Goal: Transaction & Acquisition: Purchase product/service

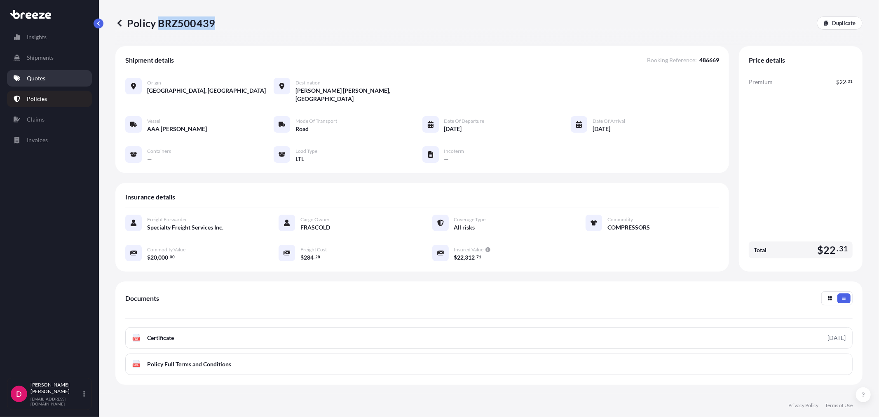
click at [39, 80] on p "Quotes" at bounding box center [36, 78] width 19 height 8
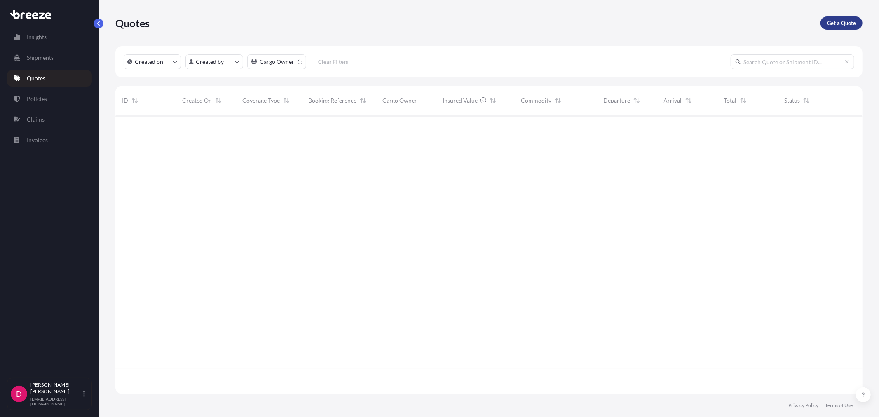
scroll to position [302, 740]
click at [834, 20] on p "Get a Quote" at bounding box center [841, 23] width 29 height 8
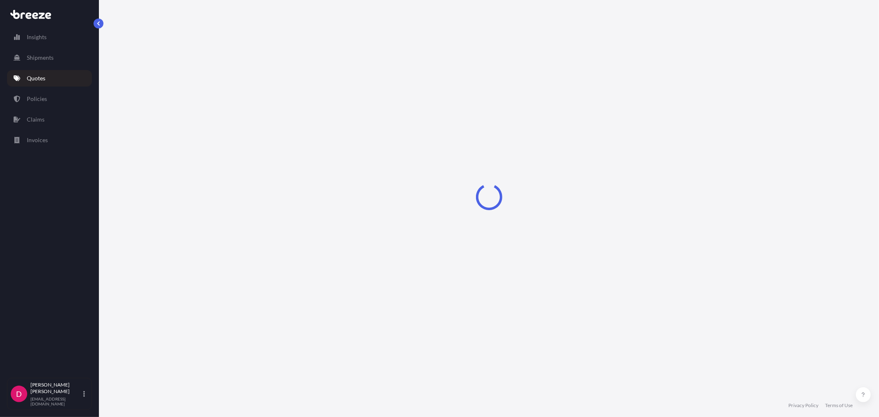
select select "Sea"
select select "1"
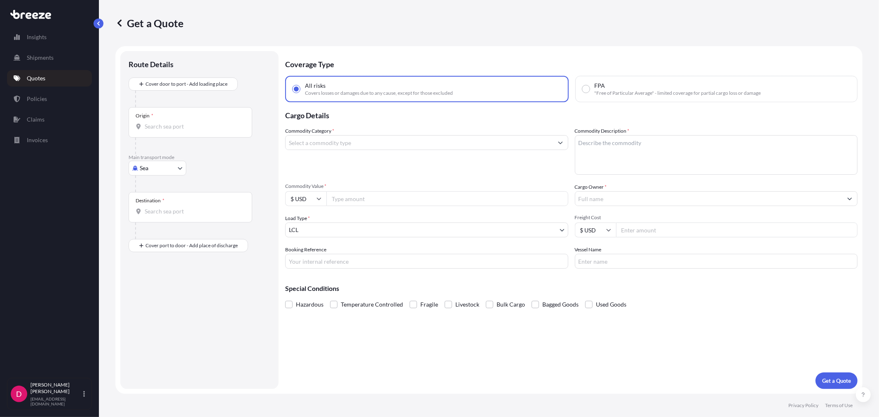
click at [135, 165] on body "Insights Shipments Quotes Policies Claims Invoices D [PERSON_NAME] [EMAIL_ADDRE…" at bounding box center [439, 208] width 879 height 417
click at [163, 219] on div "Road" at bounding box center [157, 219] width 51 height 15
select select "Road"
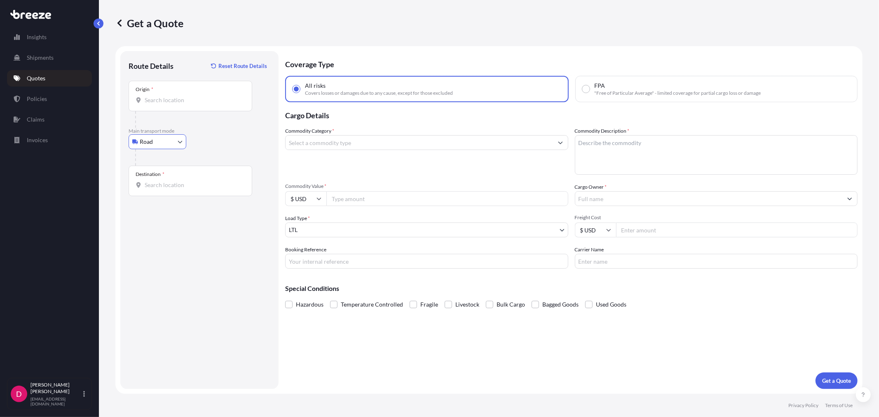
click at [175, 100] on input "Origin *" at bounding box center [193, 100] width 97 height 8
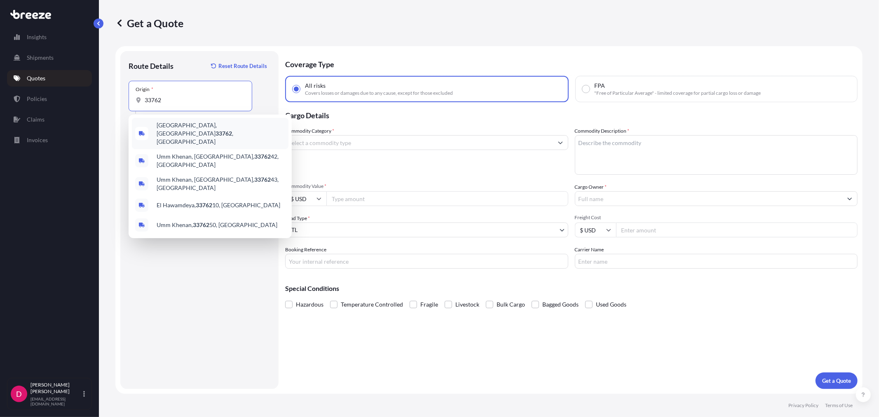
click at [219, 134] on div "[GEOGRAPHIC_DATA] , [GEOGRAPHIC_DATA]" at bounding box center [210, 133] width 157 height 31
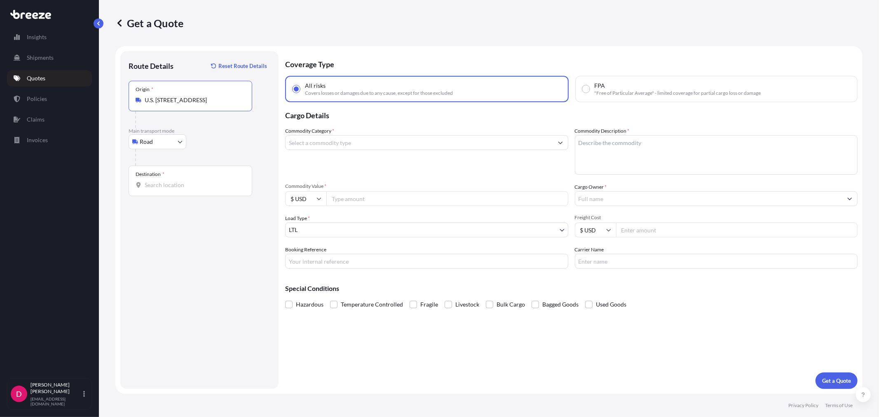
click at [199, 103] on input "U.S. [STREET_ADDRESS]" at bounding box center [193, 100] width 97 height 8
click at [199, 102] on input "U.S. [STREET_ADDRESS]" at bounding box center [193, 100] width 97 height 8
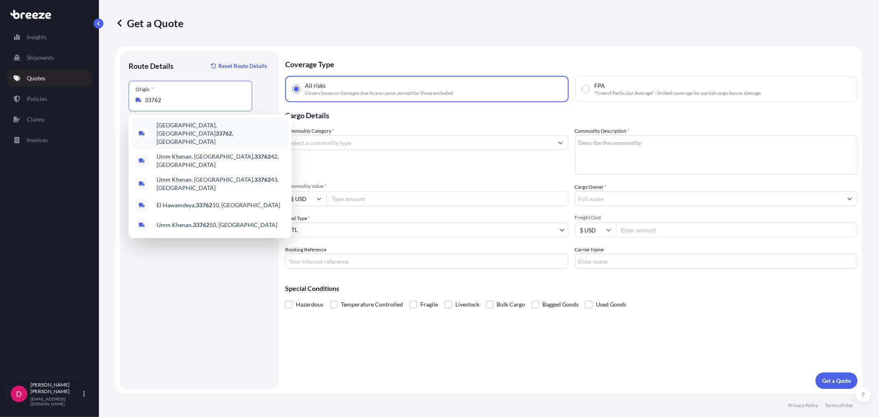
click at [198, 121] on div "[GEOGRAPHIC_DATA] , [GEOGRAPHIC_DATA]" at bounding box center [210, 133] width 157 height 31
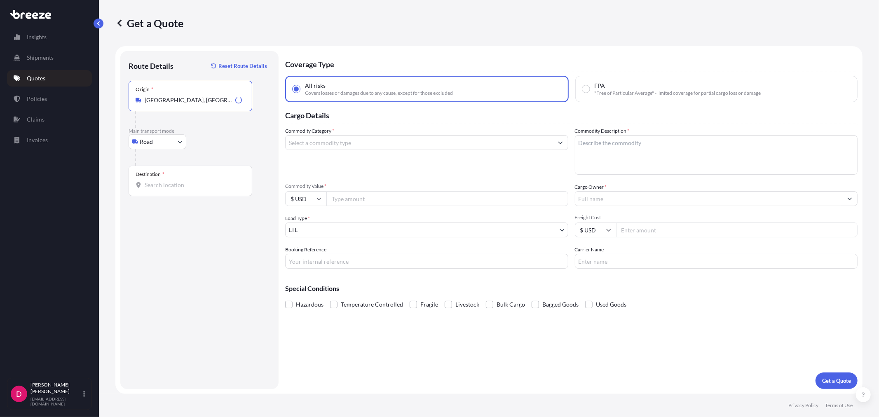
type input "[GEOGRAPHIC_DATA], [GEOGRAPHIC_DATA]"
click at [196, 182] on input "Destination *" at bounding box center [193, 185] width 97 height 8
click at [169, 224] on div "[GEOGRAPHIC_DATA] , [GEOGRAPHIC_DATA]" at bounding box center [210, 218] width 163 height 38
type input "[GEOGRAPHIC_DATA], [GEOGRAPHIC_DATA]"
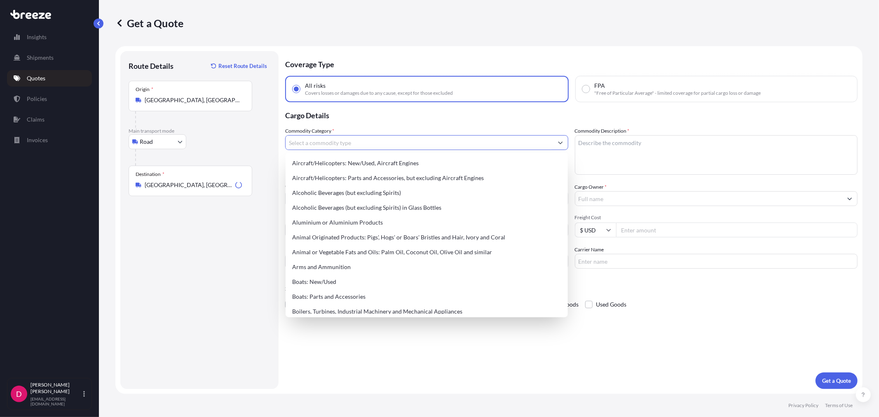
click at [396, 139] on input "Commodity Category *" at bounding box center [419, 142] width 267 height 15
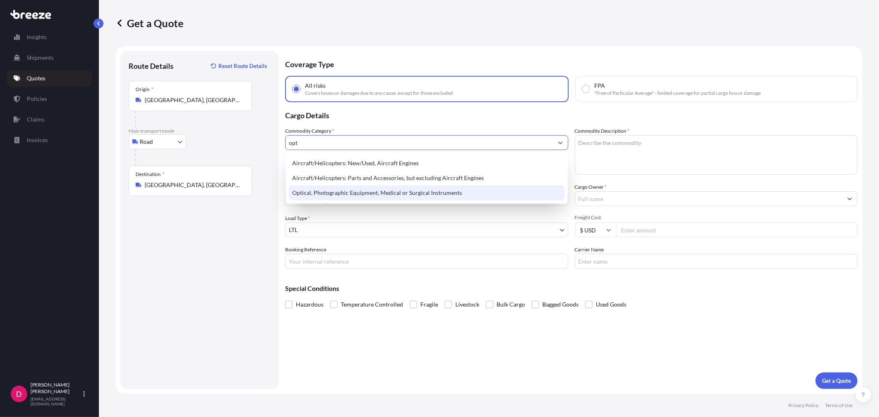
click at [377, 188] on div "Optical, Photographic Equipment, Medical or Surgical Instruments" at bounding box center [426, 192] width 275 height 15
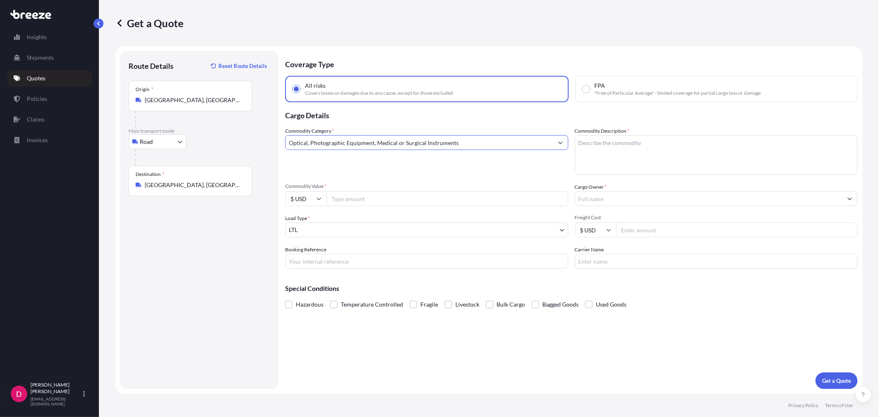
type input "Optical, Photographic Equipment, Medical or Surgical Instruments"
click at [650, 138] on textarea "Commodity Description *" at bounding box center [716, 155] width 283 height 40
type textarea "MEDICAL INSTRUMENTS"
click at [387, 199] on input "Commodity Value *" at bounding box center [447, 198] width 242 height 15
type input "8898.56"
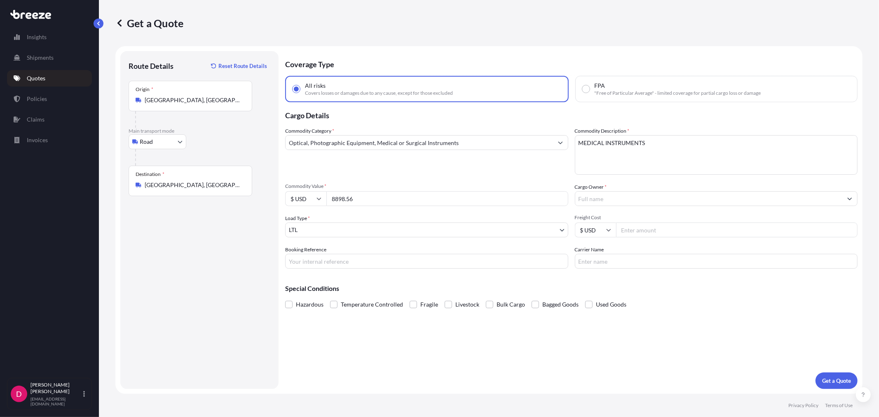
click at [669, 197] on input "Cargo Owner *" at bounding box center [708, 198] width 267 height 15
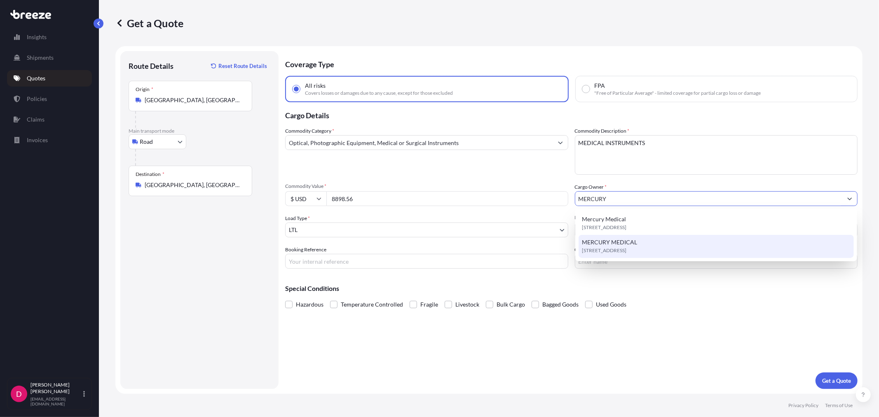
click at [614, 244] on span "MERCURY MEDICAL" at bounding box center [609, 242] width 55 height 8
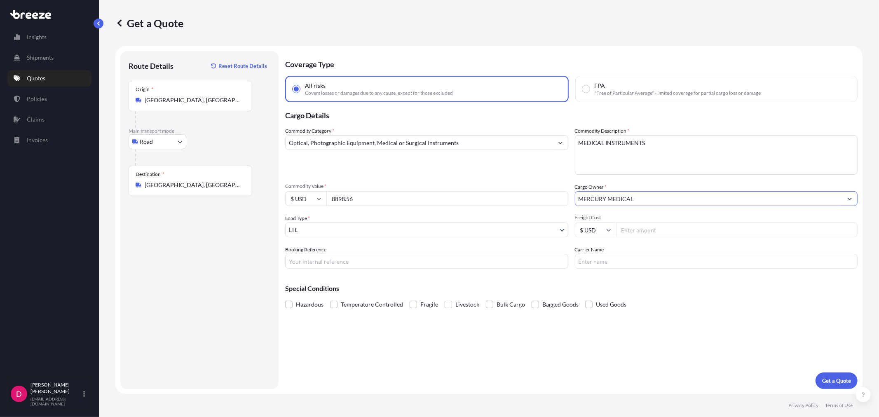
type input "MERCURY MEDICAL"
click at [319, 258] on input "Booking Reference" at bounding box center [426, 261] width 283 height 15
type input "486701"
click at [682, 255] on input "Carrier Name" at bounding box center [716, 261] width 283 height 15
type input "XPO"
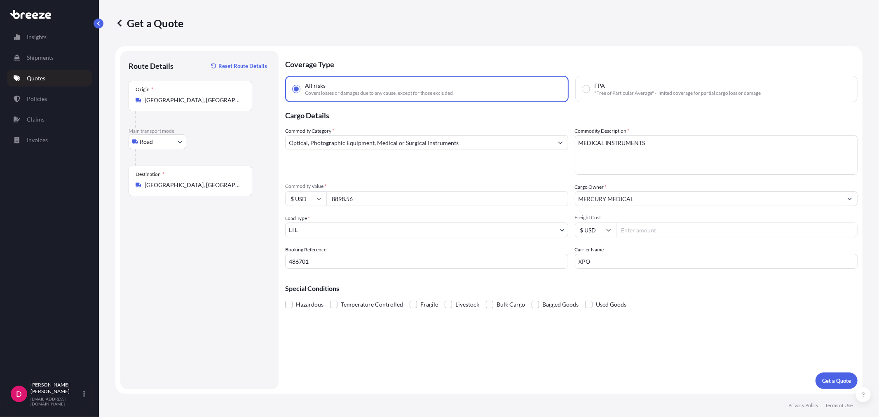
click at [662, 227] on input "Freight Cost" at bounding box center [737, 230] width 242 height 15
click at [640, 231] on input "Freight Cost" at bounding box center [737, 230] width 242 height 15
type input "329.45"
click at [823, 375] on button "Get a Quote" at bounding box center [837, 381] width 42 height 16
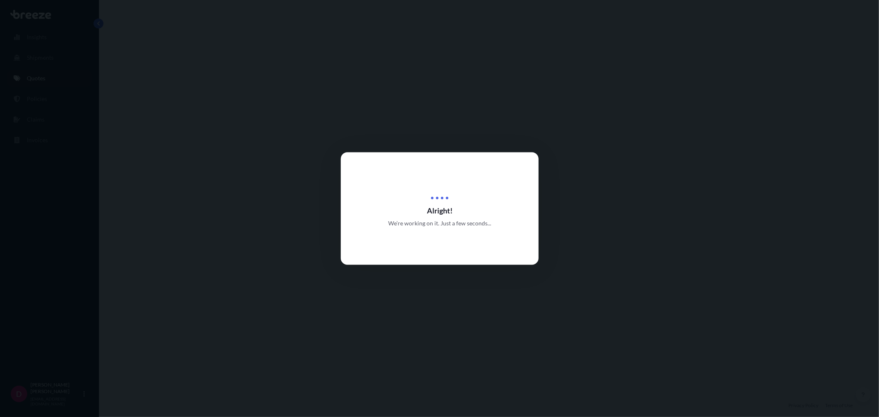
select select "Road"
select select "1"
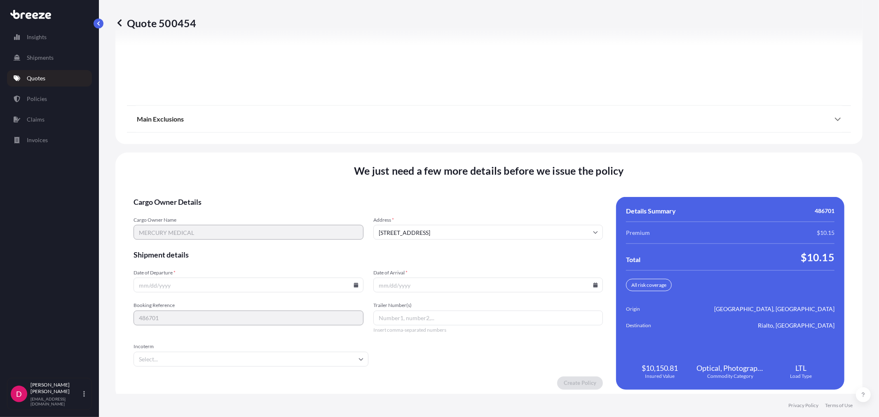
scroll to position [1020, 0]
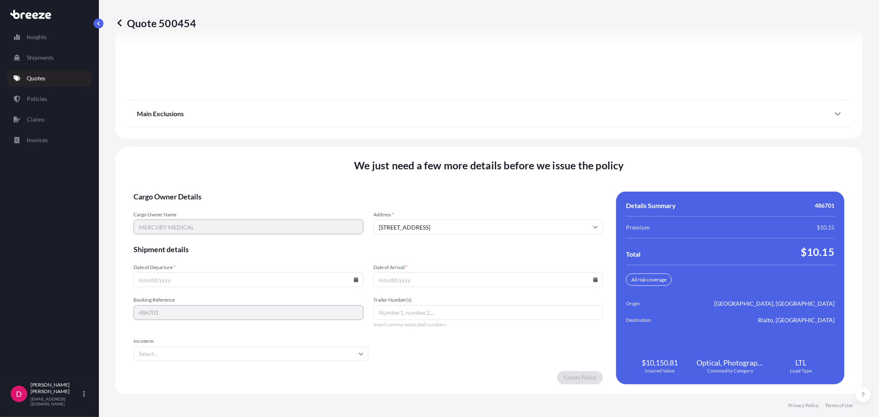
click at [354, 277] on icon at bounding box center [356, 279] width 5 height 5
click at [228, 174] on button "1" at bounding box center [228, 172] width 13 height 13
type input "[DATE]"
click at [593, 277] on icon at bounding box center [595, 279] width 5 height 5
click at [424, 205] on button "13" at bounding box center [426, 204] width 13 height 13
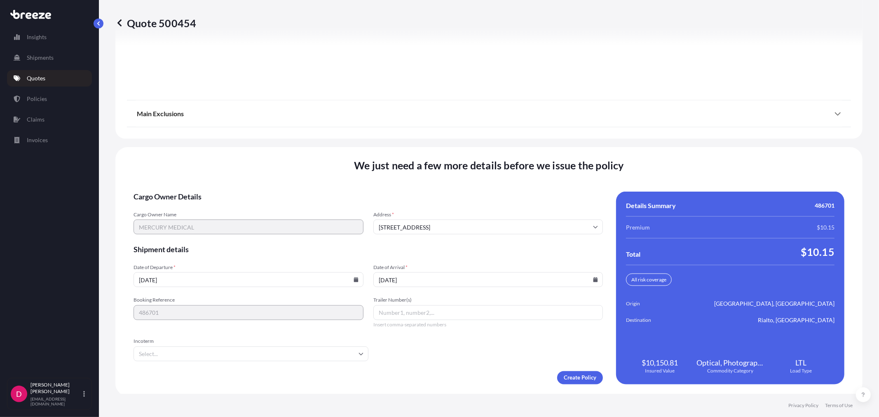
type input "[DATE]"
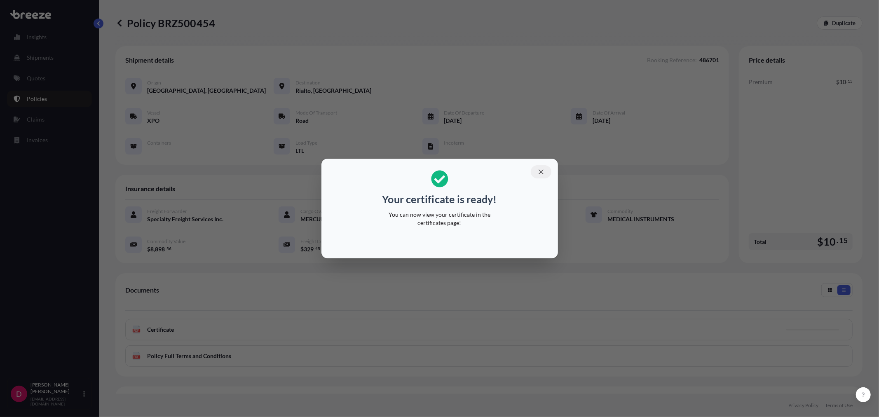
click at [537, 170] on icon "button" at bounding box center [540, 171] width 7 height 7
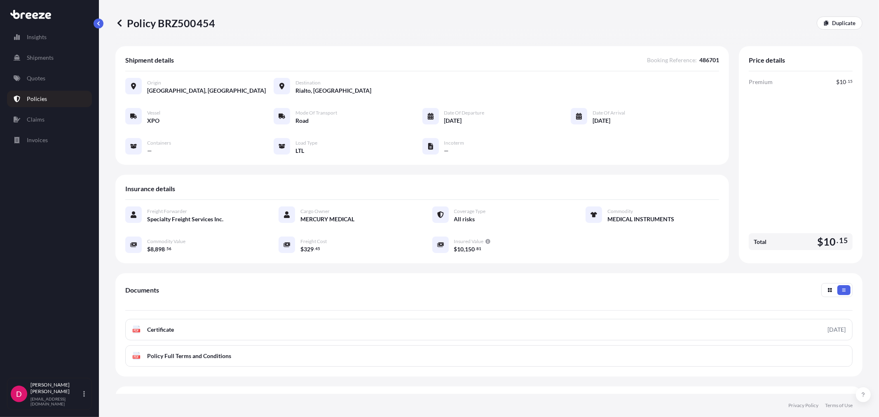
click at [190, 19] on p "Policy BRZ500454" at bounding box center [165, 22] width 100 height 13
copy p "BRZ500454"
